Goal: Navigation & Orientation: Find specific page/section

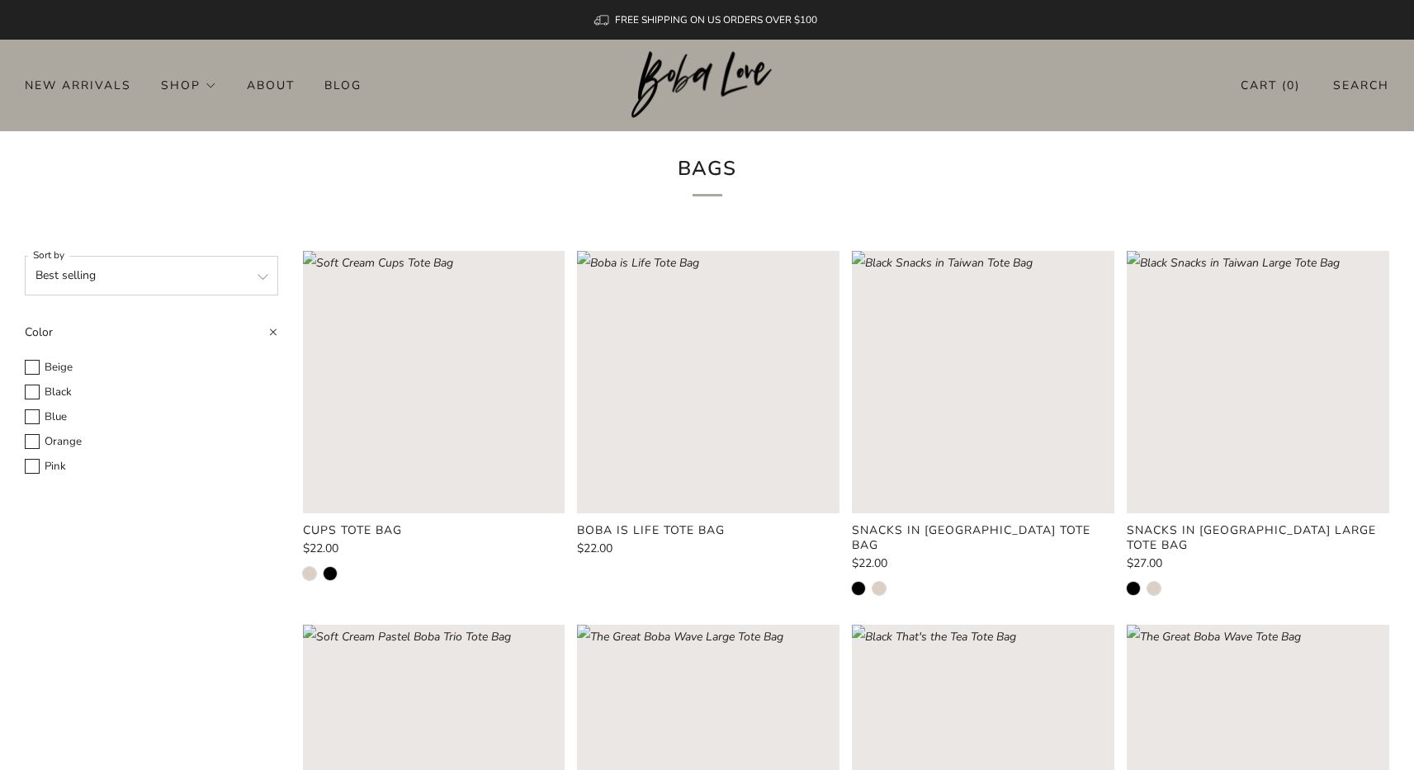
click at [801, 83] on div "New Arrivals Shop Apparel All Apparel Shirts Hoodies & Sweaters Bottoms Hats Ba…" at bounding box center [707, 85] width 1414 height 26
click at [317, 76] on li "About" at bounding box center [286, 85] width 78 height 26
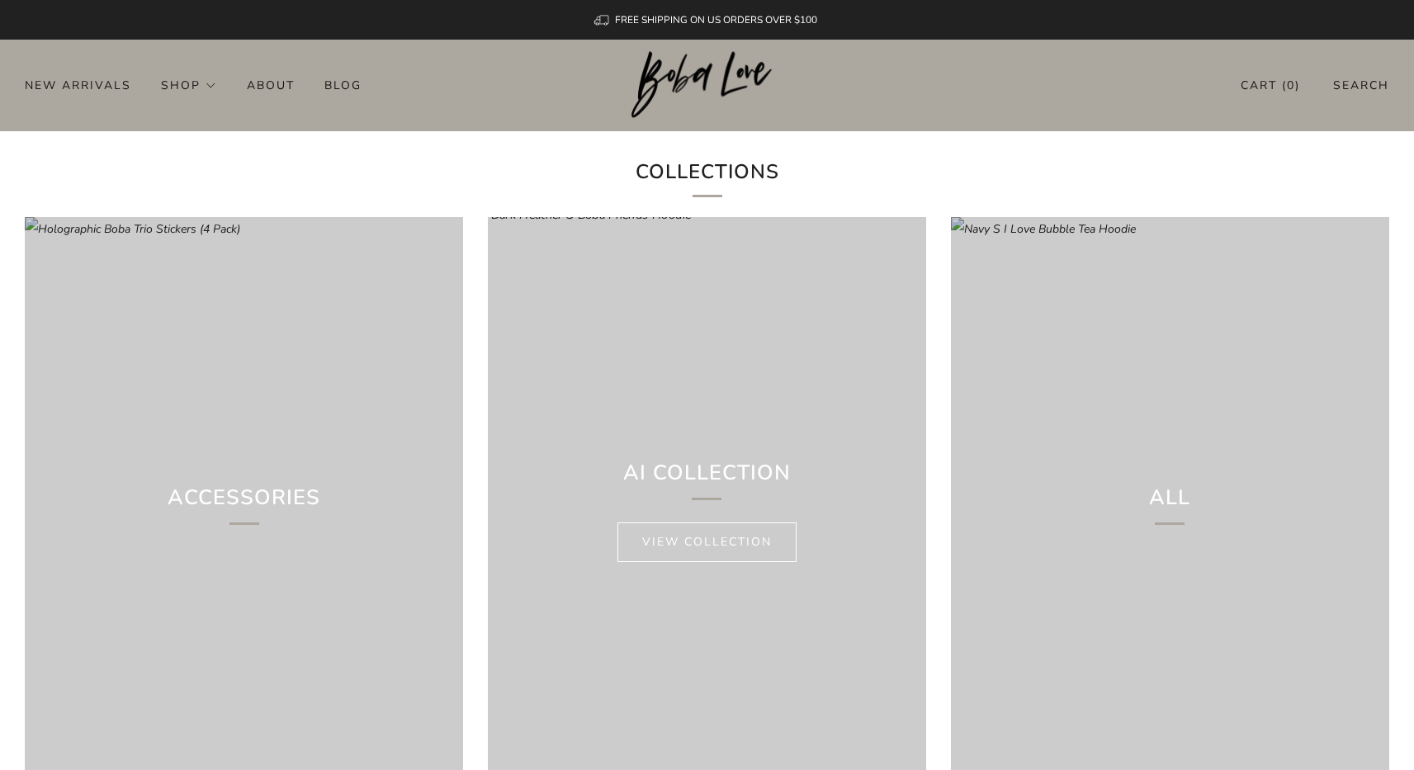
click at [622, 422] on div "AI Collection View collection" at bounding box center [707, 509] width 438 height 584
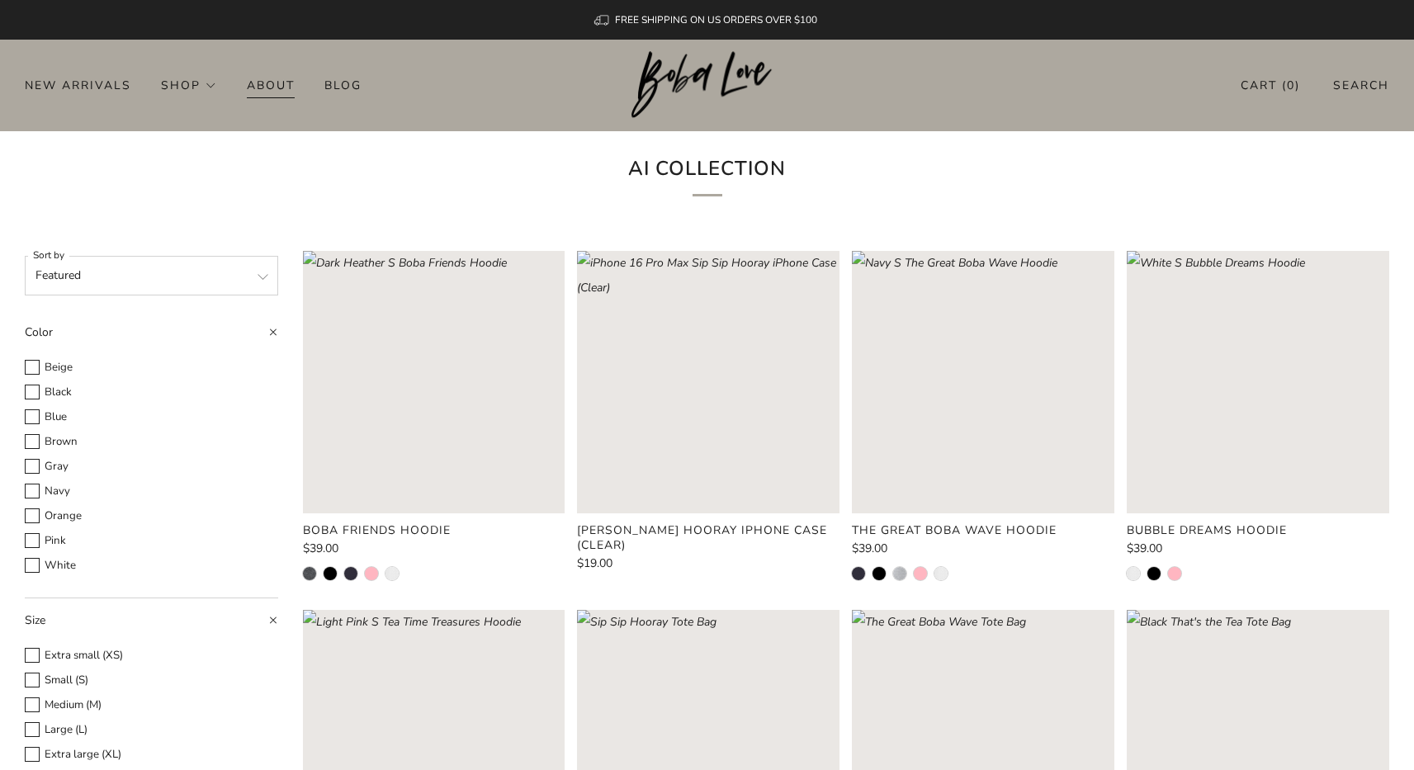
click at [277, 80] on link "About" at bounding box center [271, 85] width 48 height 26
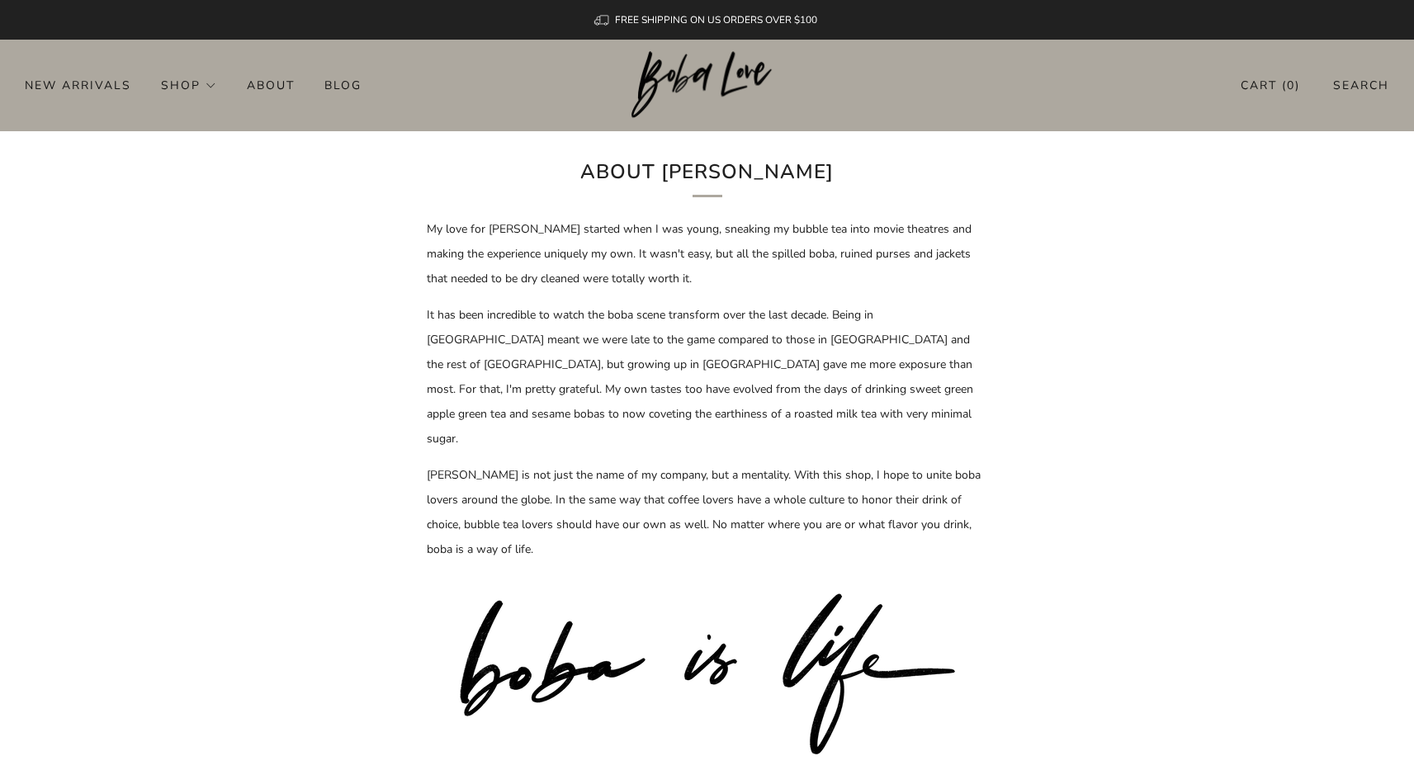
click at [416, 98] on div "New Arrivals Shop Apparel All Apparel Shirts Hoodies & Sweaters Bottoms Hats Ba…" at bounding box center [707, 85] width 1414 height 26
click at [754, 20] on span "FREE SHIPPING ON US ORDERS OVER $100" at bounding box center [716, 19] width 202 height 13
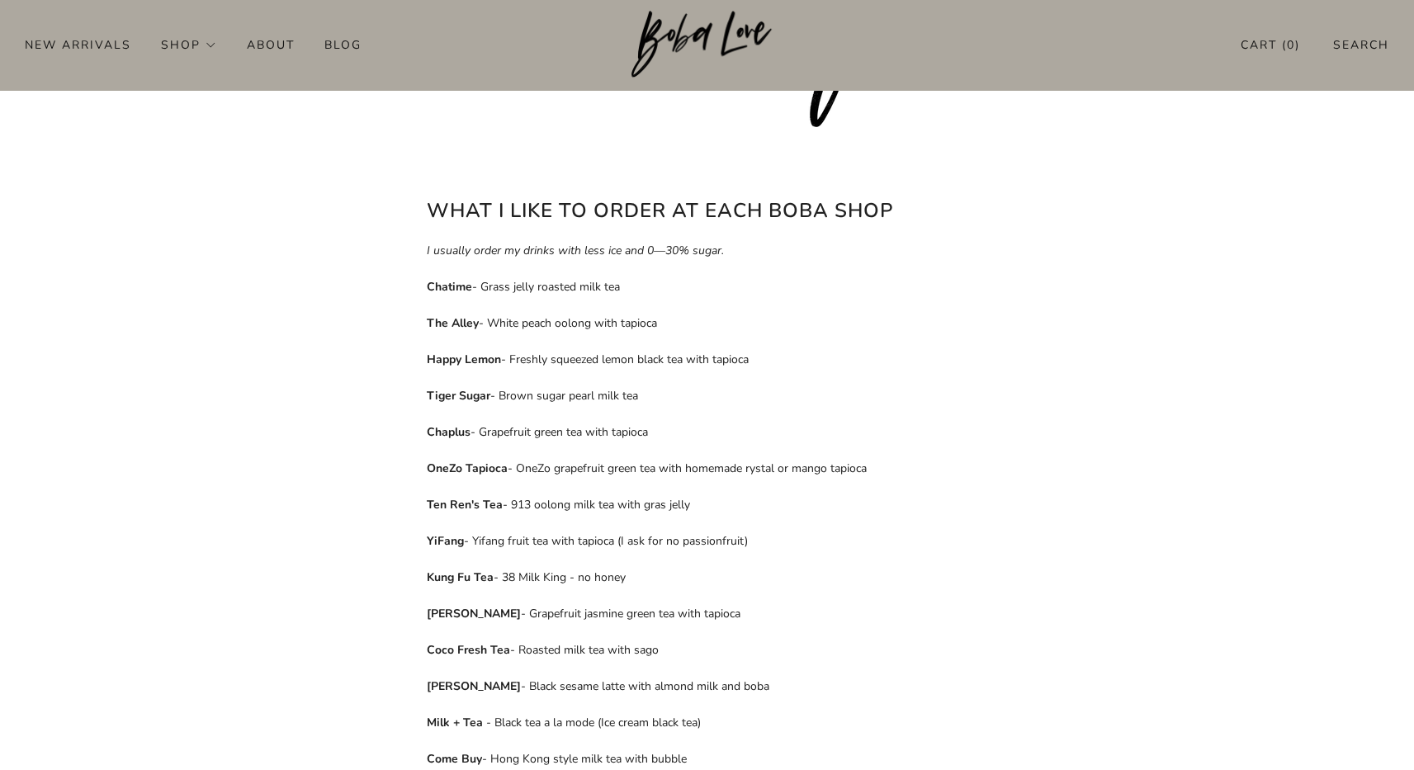
scroll to position [1053, 0]
